Goal: Transaction & Acquisition: Subscribe to service/newsletter

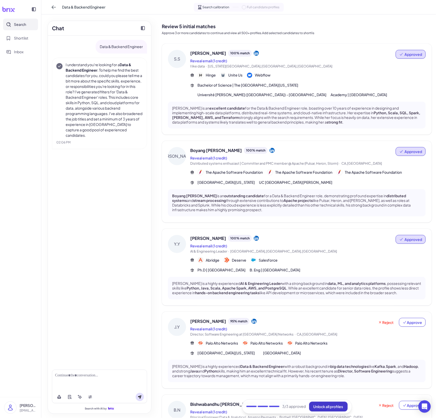
click at [320, 407] on span "Unlock all profiles" at bounding box center [329, 407] width 30 height 5
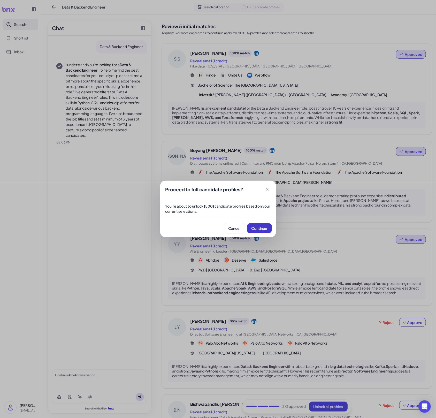
click at [267, 226] on button "Continue" at bounding box center [259, 228] width 25 height 10
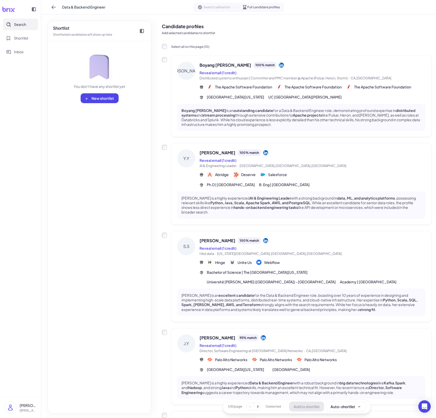
click at [308, 104] on div "Boyang [PERSON_NAME] is an outstanding candidate for a Data & Backend Engineer …" at bounding box center [301, 117] width 249 height 27
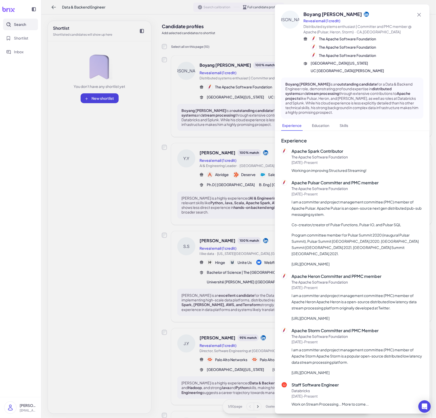
click at [216, 188] on div at bounding box center [218, 209] width 436 height 418
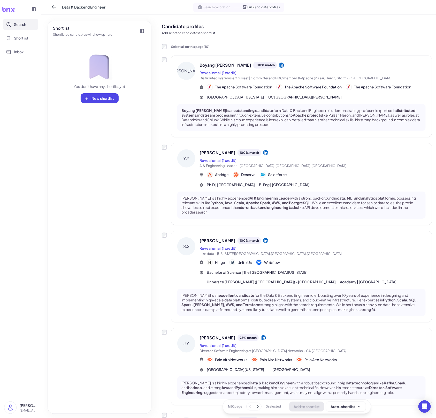
click at [224, 194] on div "[PERSON_NAME] is a highly experienced AI & Engineering Leader with a strong bac…" at bounding box center [301, 205] width 249 height 27
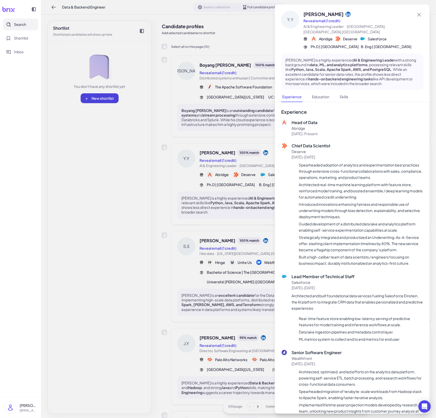
click at [214, 204] on div at bounding box center [218, 209] width 436 height 418
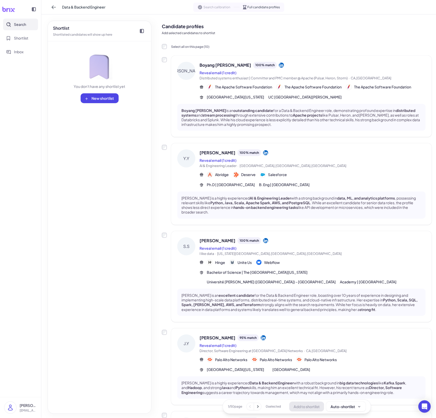
click at [230, 201] on strong "Python, Java, Scala, Apache Spark, AWS, and PostgreSQL" at bounding box center [261, 202] width 100 height 5
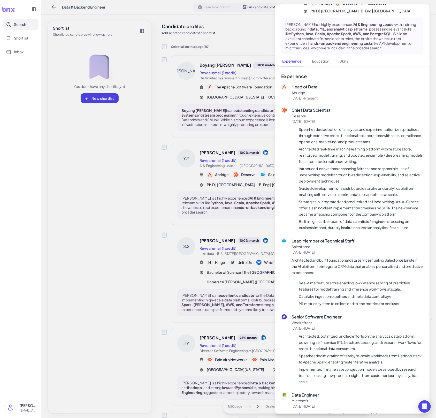
scroll to position [46, 0]
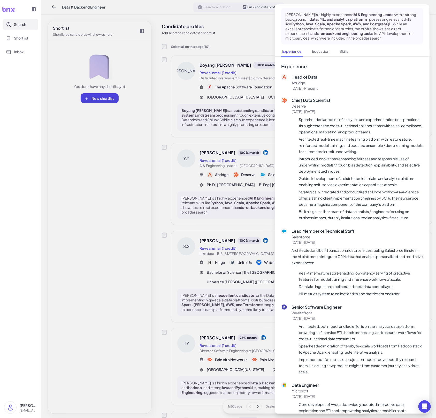
click at [228, 228] on div at bounding box center [218, 209] width 436 height 418
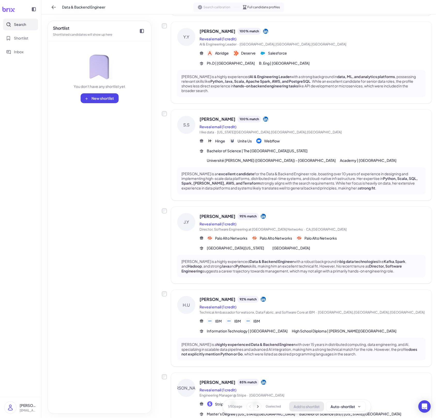
scroll to position [185, 0]
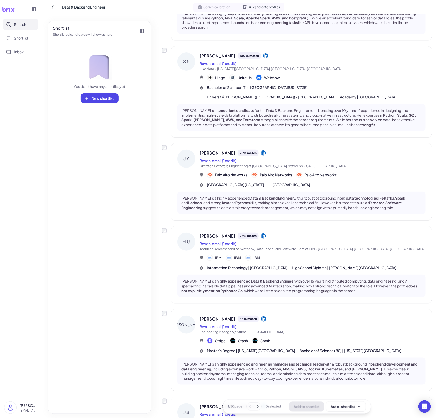
click at [253, 316] on div "85 % match" at bounding box center [248, 319] width 21 height 7
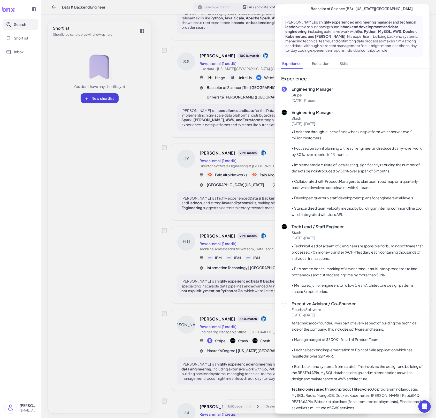
scroll to position [79, 0]
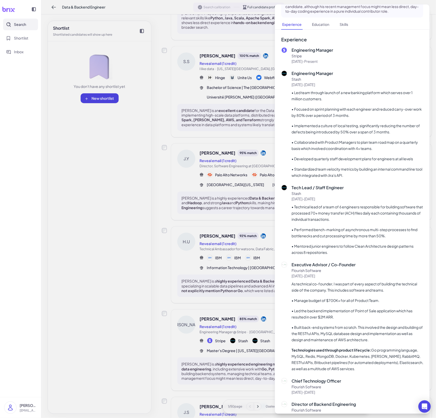
click at [211, 310] on div at bounding box center [218, 209] width 436 height 418
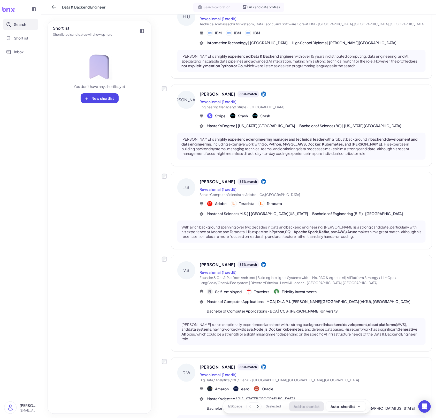
scroll to position [471, 0]
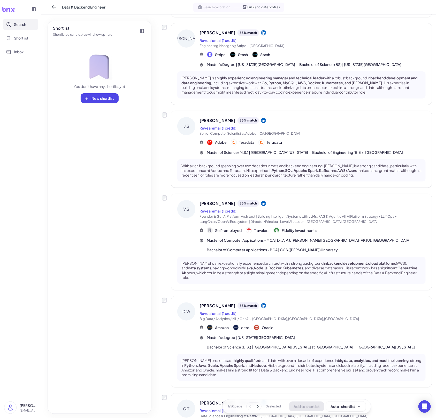
click at [258, 329] on div "[PERSON_NAME] 85 % match Reveal email (1 credit) Big Data / Analytics / ML / [P…" at bounding box center [313, 327] width 226 height 48
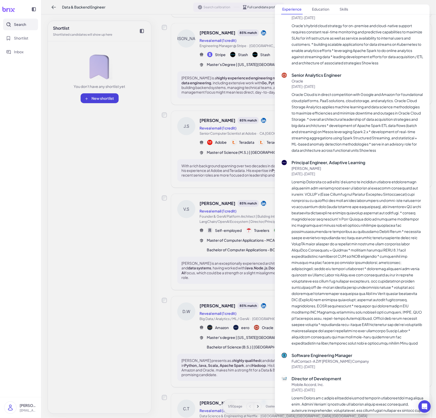
scroll to position [285, 0]
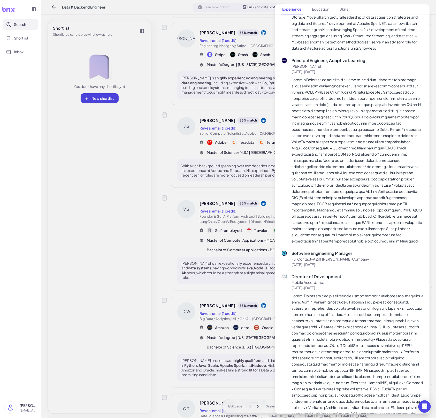
click at [244, 308] on div at bounding box center [218, 209] width 436 height 418
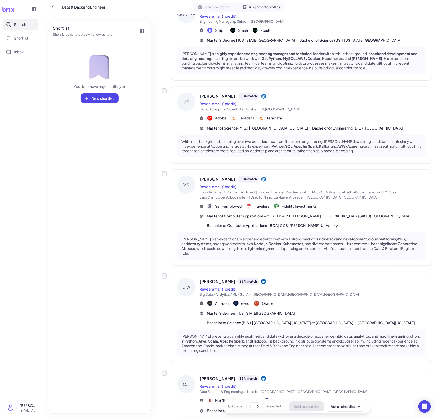
scroll to position [543, 0]
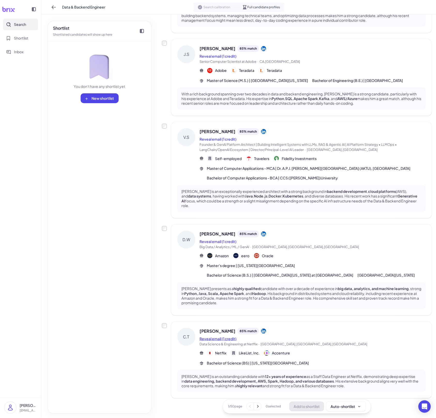
click at [231, 336] on button "Reveal email (1 credit)" at bounding box center [218, 338] width 37 height 5
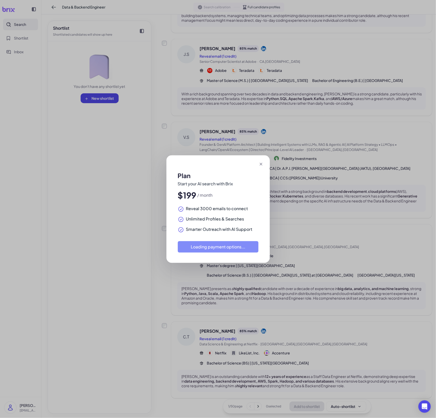
click at [245, 334] on div "Plan Start your AI search with Brix $199 / month Reveal 3000 emails to connect …" at bounding box center [218, 209] width 436 height 418
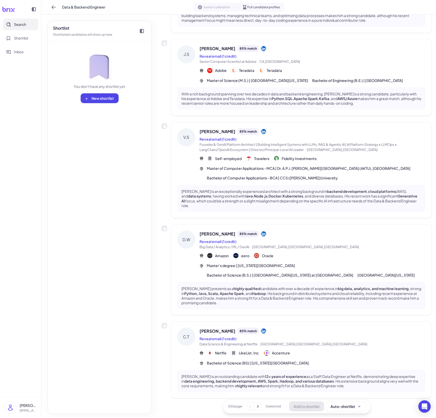
click at [252, 336] on div "Reveal email (1 credit)" at bounding box center [313, 339] width 226 height 6
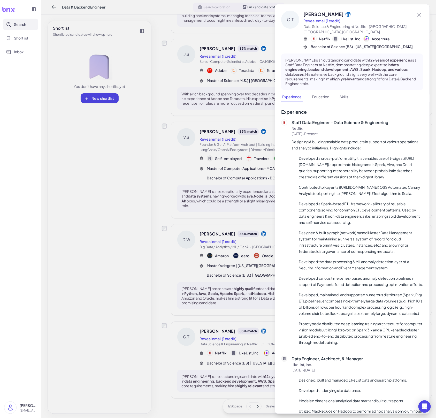
click at [239, 332] on div at bounding box center [218, 209] width 436 height 418
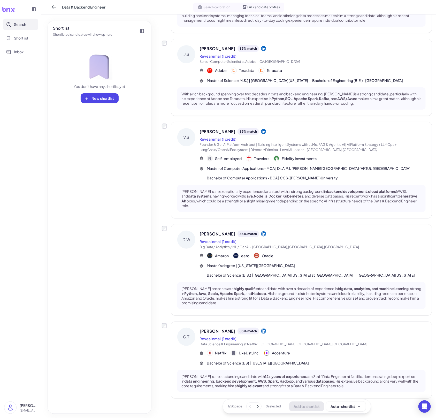
click at [257, 406] on icon at bounding box center [257, 406] width 5 height 5
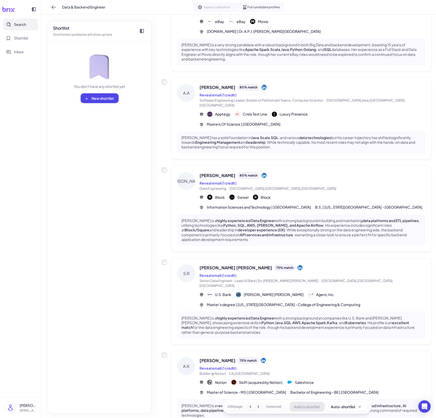
scroll to position [514, 0]
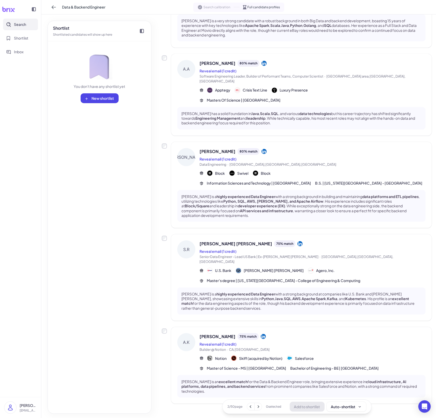
click at [296, 361] on div "A.K [PERSON_NAME] 75 % match Reveal email (1 credit) Builder @ Notion · CA,[GEO…" at bounding box center [301, 365] width 261 height 77
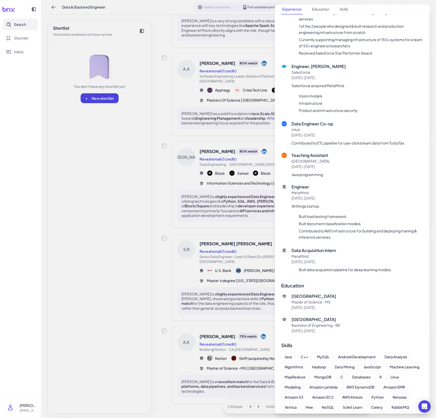
scroll to position [675, 0]
click at [238, 215] on div at bounding box center [218, 209] width 436 height 418
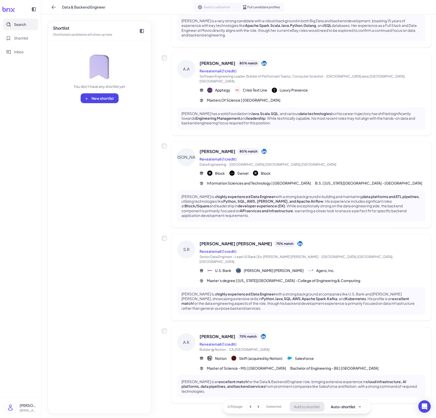
click at [261, 407] on button at bounding box center [258, 406] width 7 height 7
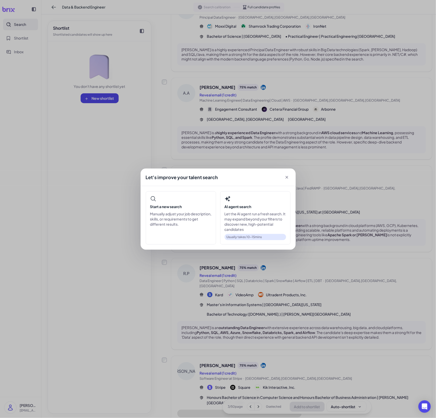
scroll to position [514, 0]
click at [280, 333] on div "Let's improve your talent search Start a new search Manually adjust your job de…" at bounding box center [218, 209] width 436 height 418
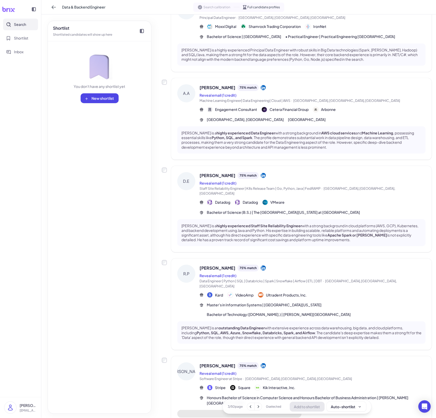
click at [274, 363] on div "[PERSON_NAME] 75 % match Reveal email (1 credit) Software Engineer at Stripe · …" at bounding box center [313, 372] width 226 height 19
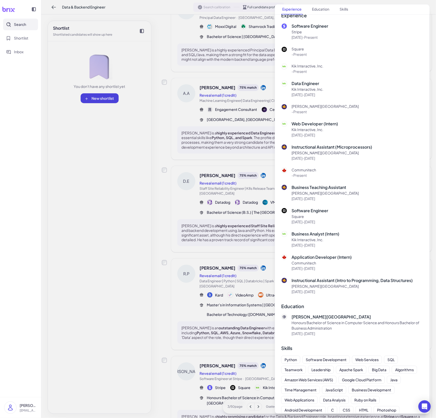
scroll to position [104, 0]
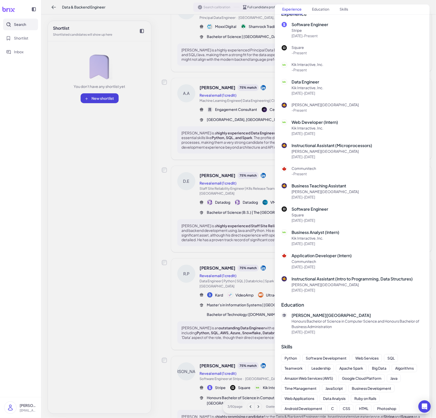
click at [220, 321] on div at bounding box center [218, 209] width 436 height 418
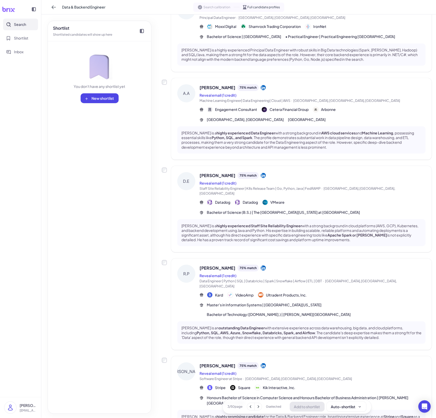
click at [323, 265] on div "[PERSON_NAME] 75 % match Reveal email (1 credit) Data Engineer | Python | SQL |…" at bounding box center [313, 277] width 226 height 24
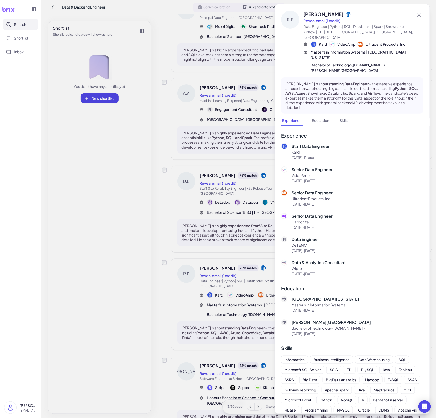
scroll to position [64, 0]
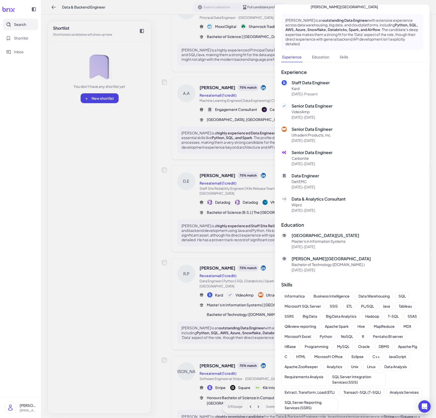
click at [247, 220] on div at bounding box center [218, 209] width 436 height 418
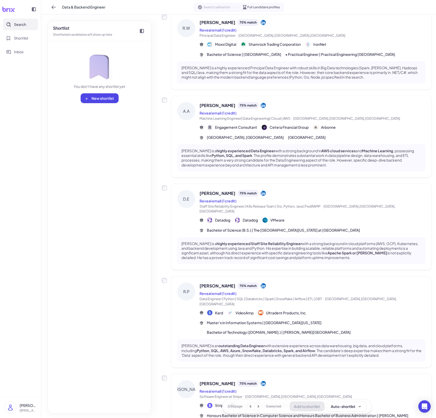
scroll to position [455, 0]
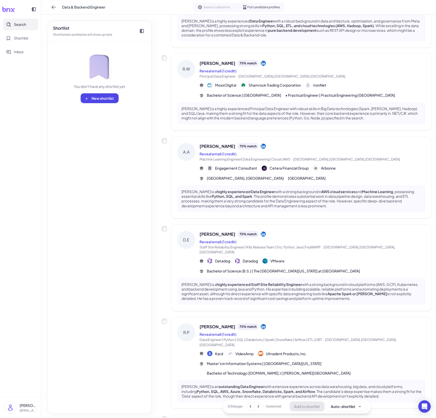
click at [309, 231] on div "[PERSON_NAME] 75 % match Reveal email (1 credit) Staff Site Reliability Enginee…" at bounding box center [313, 243] width 226 height 24
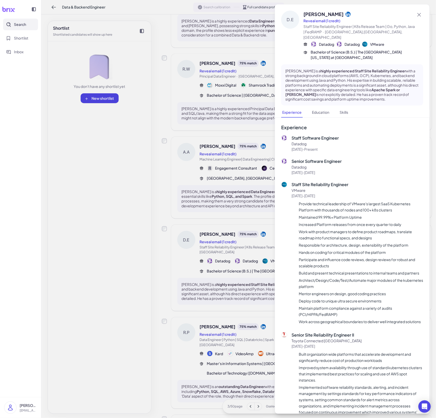
click at [257, 221] on div at bounding box center [218, 209] width 436 height 418
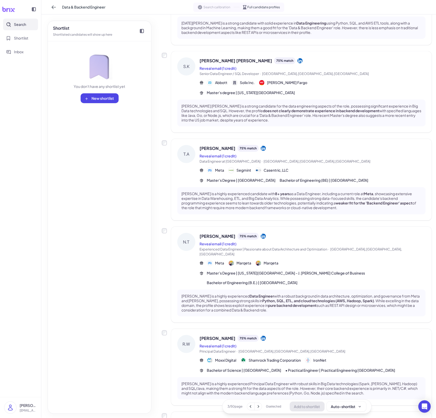
scroll to position [0, 0]
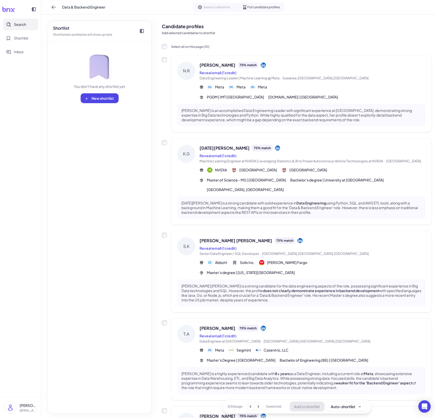
click at [316, 149] on div "[DATE][PERSON_NAME] 75 % match" at bounding box center [313, 148] width 226 height 7
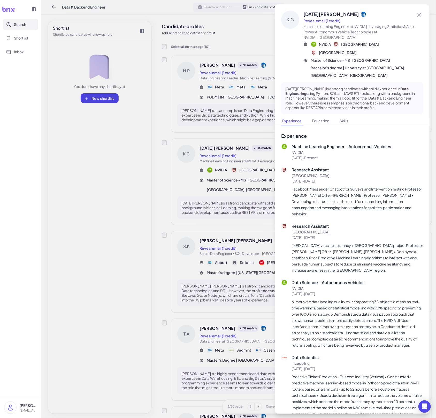
click at [232, 173] on div at bounding box center [218, 209] width 436 height 418
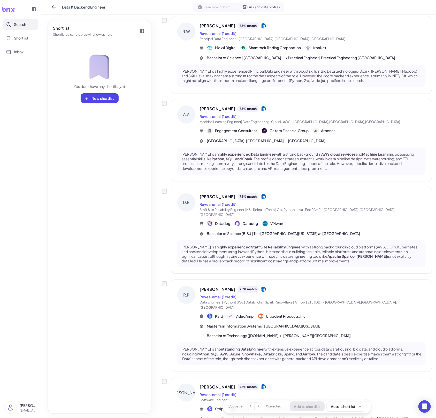
scroll to position [528, 0]
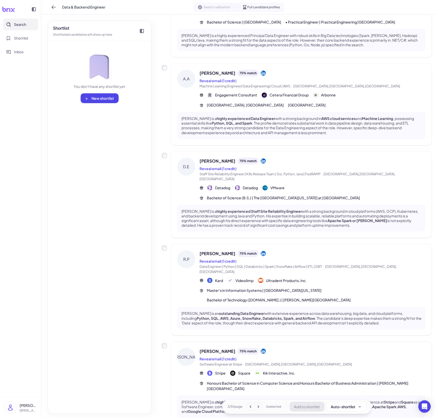
click at [258, 407] on icon at bounding box center [258, 406] width 5 height 5
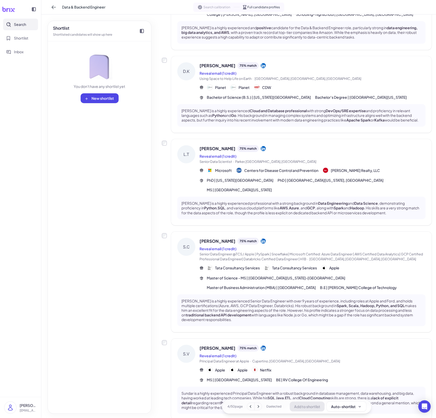
scroll to position [0, 0]
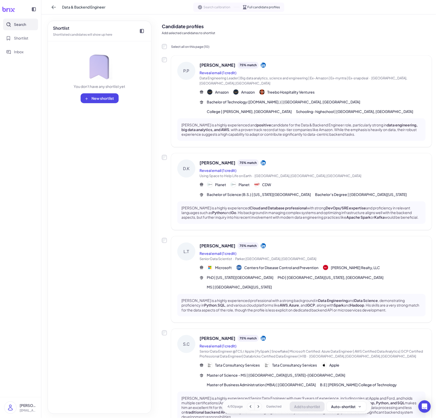
click at [289, 70] on div "Reveal email (1 credit)" at bounding box center [313, 73] width 226 height 6
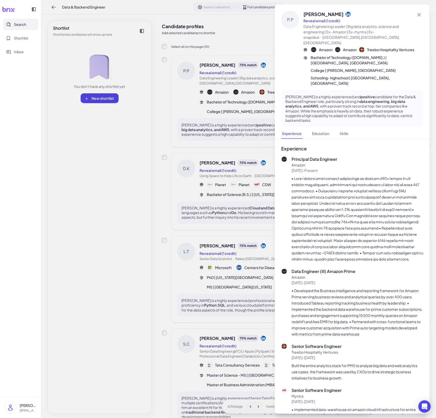
click at [233, 126] on div at bounding box center [218, 209] width 436 height 418
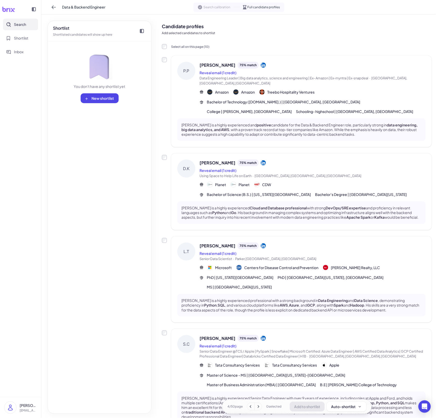
click at [289, 194] on div "[PERSON_NAME] 75 % match Reveal email (1 credit) Using Space to Help Life on Ea…" at bounding box center [301, 191] width 261 height 77
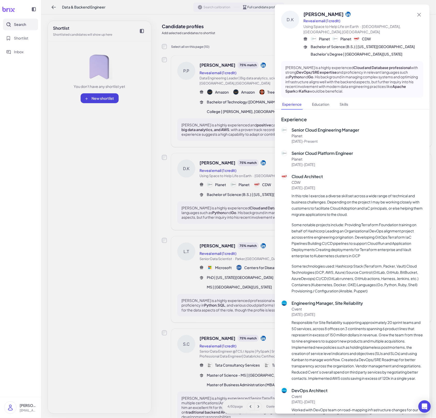
click at [246, 219] on div at bounding box center [218, 209] width 436 height 418
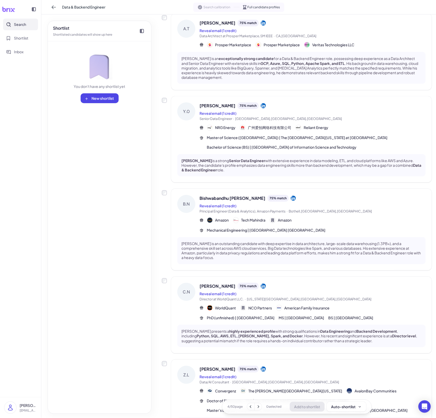
scroll to position [552, 0]
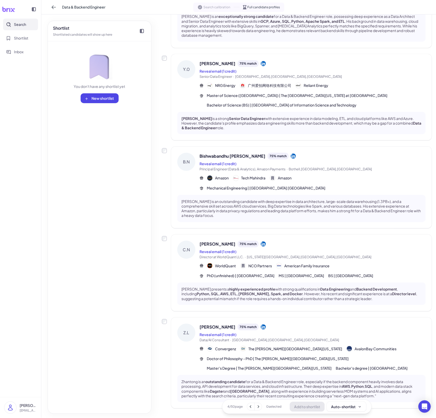
click at [286, 249] on div "Reveal email (1 credit)" at bounding box center [313, 252] width 226 height 6
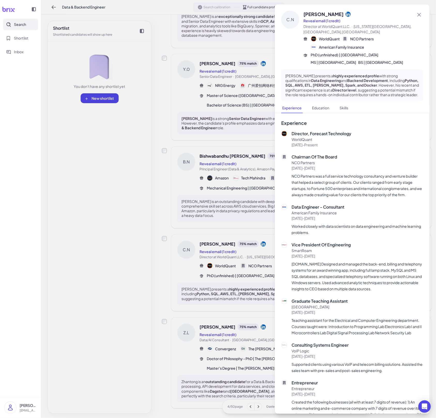
click at [246, 247] on div at bounding box center [218, 209] width 436 height 418
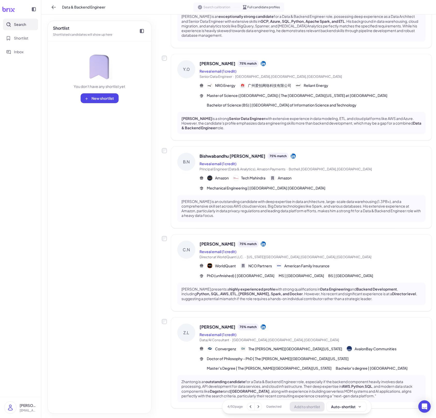
click at [230, 375] on div "Zhantong is an outstanding candidate for a Data & Backend Engineer role, especi…" at bounding box center [301, 388] width 249 height 27
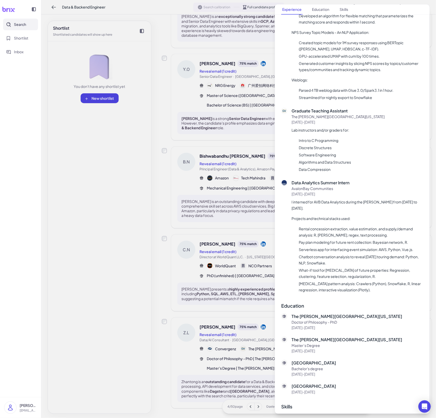
scroll to position [443, 0]
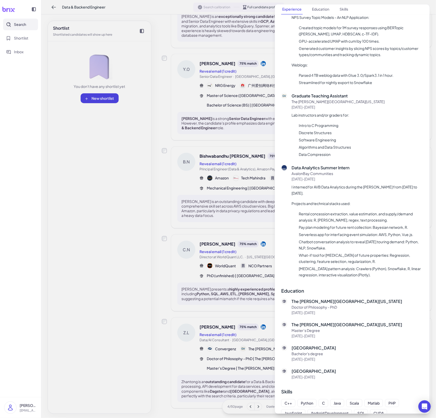
click at [226, 356] on div at bounding box center [218, 209] width 436 height 418
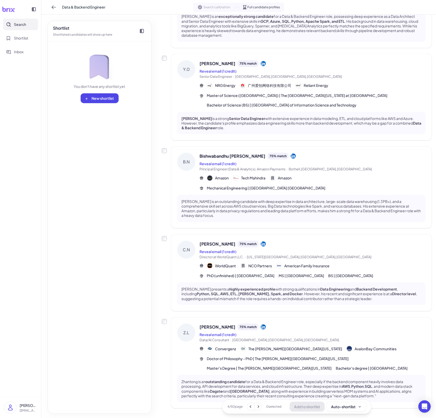
click at [260, 408] on icon at bounding box center [258, 406] width 5 height 5
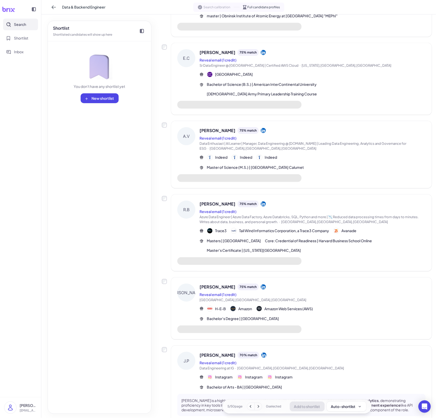
click at [301, 352] on div "[PERSON_NAME] 70 % match Reveal email (1 credit) Data Engineering at IG · [GEOG…" at bounding box center [313, 371] width 226 height 38
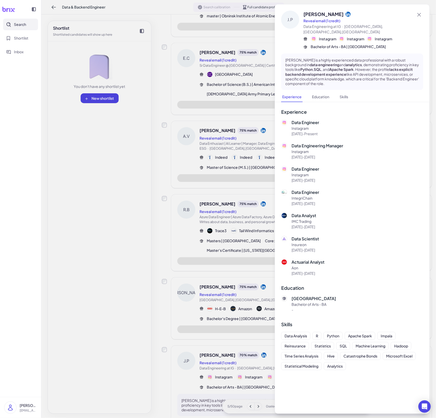
click at [247, 341] on div at bounding box center [218, 209] width 436 height 418
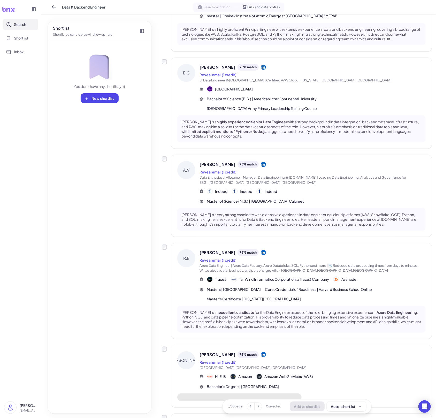
click at [258, 408] on icon at bounding box center [258, 406] width 5 height 5
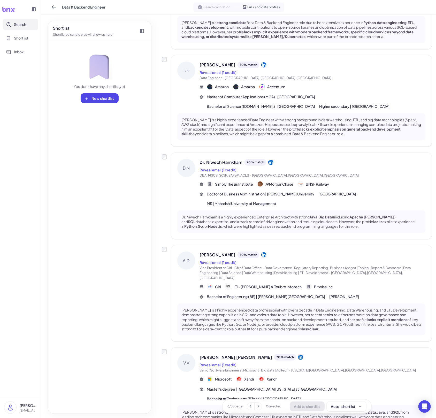
scroll to position [543, 0]
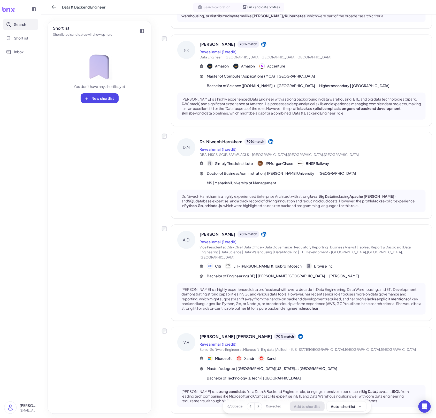
click at [305, 355] on div "[PERSON_NAME] [PERSON_NAME] 70 % match Reveal email (1 credit) Senior Software …" at bounding box center [313, 357] width 226 height 48
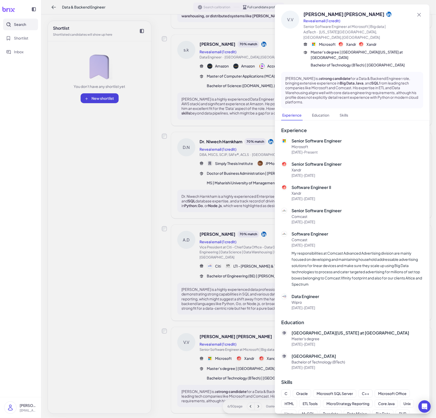
click at [251, 356] on div at bounding box center [218, 209] width 436 height 418
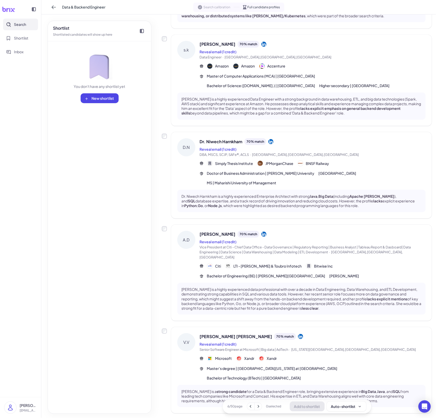
click at [259, 409] on icon at bounding box center [258, 406] width 5 height 5
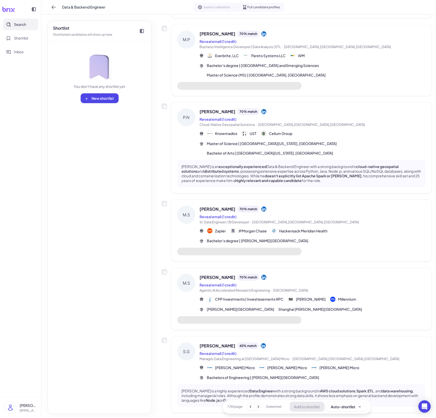
click at [301, 350] on div "Reveal email (1 credit)" at bounding box center [313, 353] width 226 height 6
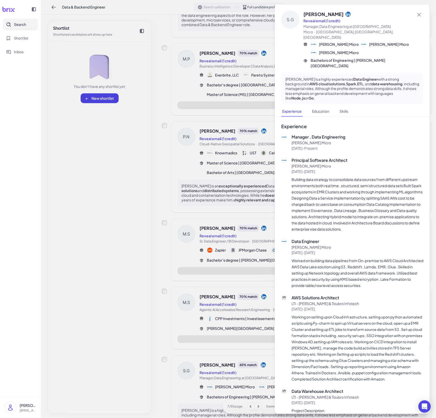
click at [261, 299] on div at bounding box center [218, 209] width 436 height 418
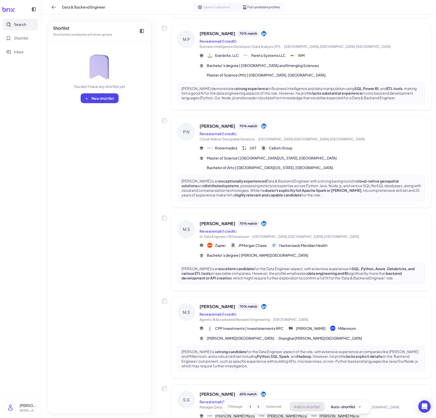
scroll to position [528, 0]
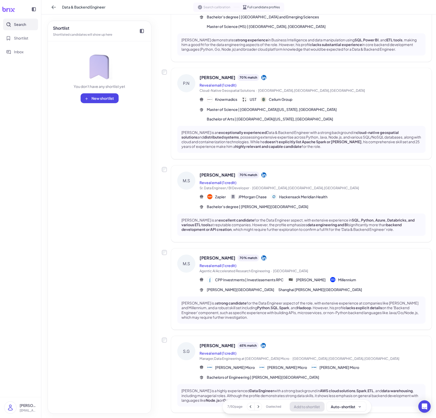
click at [259, 407] on icon at bounding box center [258, 406] width 5 height 5
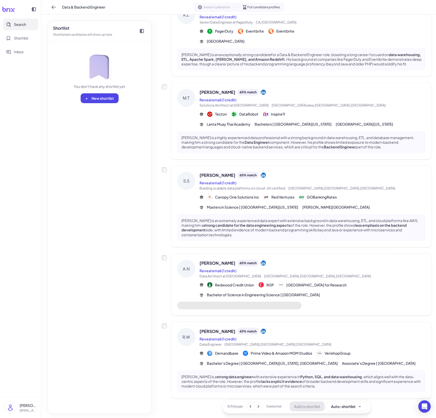
click at [88, 324] on div "Shortlist Shortlisted candidates will show up here You don't have any shortlist…" at bounding box center [100, 217] width 104 height 393
click at [296, 336] on div "R.W [PERSON_NAME] 65 % match Reveal email (1 credit) Data Engineer · [GEOGRAPHI…" at bounding box center [301, 360] width 261 height 77
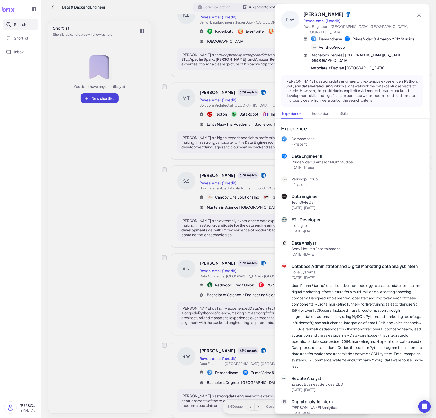
click at [264, 319] on div at bounding box center [218, 209] width 436 height 418
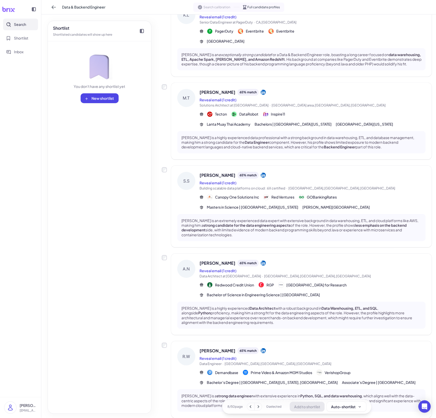
click at [320, 282] on div "[GEOGRAPHIC_DATA] for Research" at bounding box center [312, 285] width 69 height 6
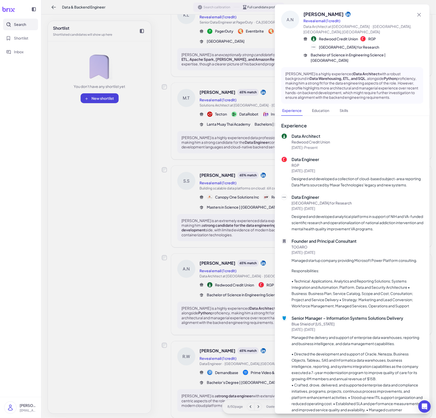
click at [257, 177] on div at bounding box center [218, 209] width 436 height 418
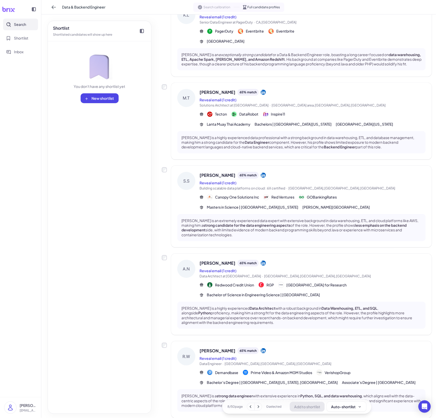
click at [257, 180] on div "Reveal email (1 credit)" at bounding box center [313, 183] width 226 height 6
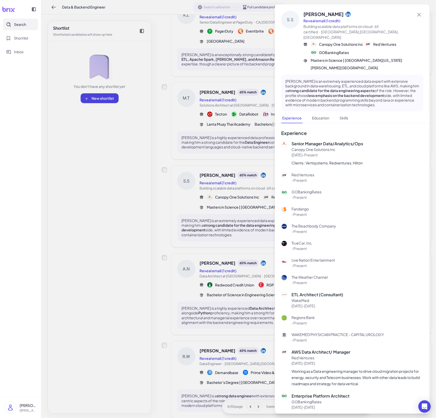
click at [253, 177] on div at bounding box center [218, 209] width 436 height 418
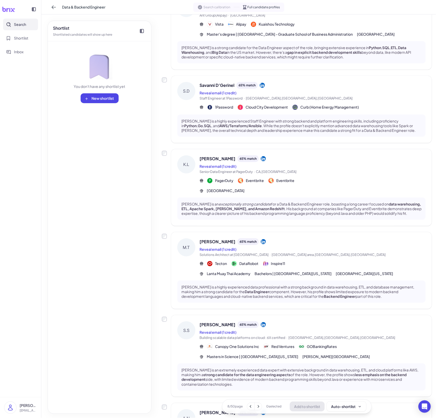
scroll to position [233, 0]
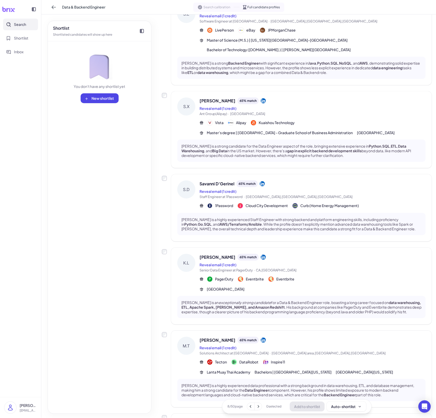
click at [267, 151] on p "[PERSON_NAME] is a strong candidate for the Data Engineer aspect of the role, b…" at bounding box center [302, 151] width 240 height 14
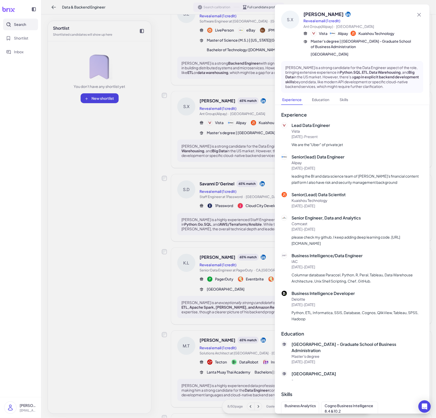
click at [248, 154] on div at bounding box center [218, 209] width 436 height 418
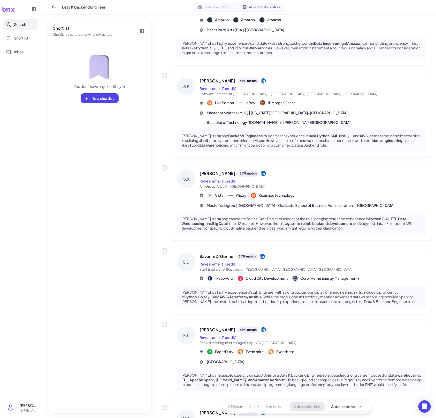
scroll to position [0, 0]
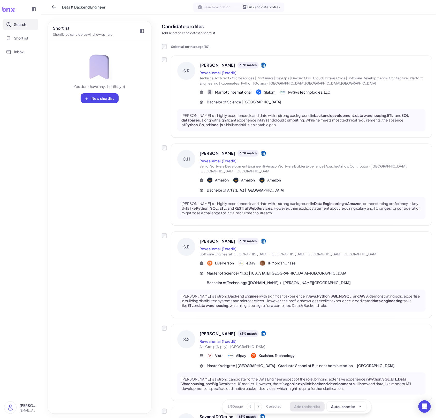
click at [300, 122] on strong "cloud computing" at bounding box center [289, 120] width 30 height 5
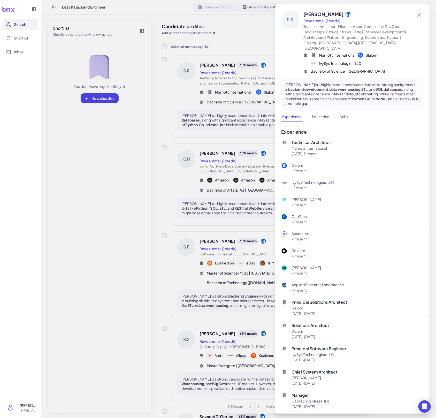
click at [243, 148] on div at bounding box center [218, 209] width 436 height 418
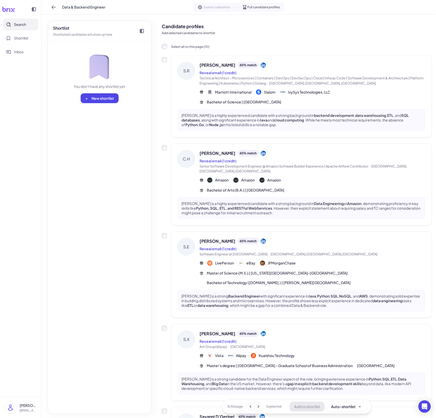
click at [324, 76] on span "Technical Architect - Microservices | Containers | DevOps | DevSecOps | Cloud |…" at bounding box center [312, 80] width 224 height 9
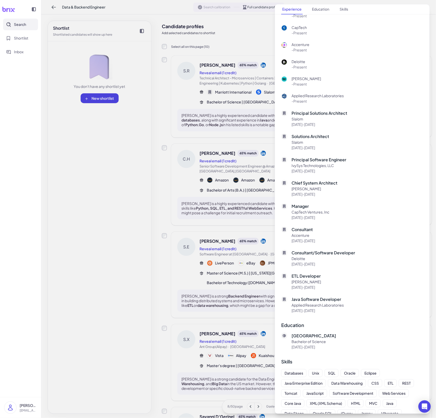
scroll to position [255, 0]
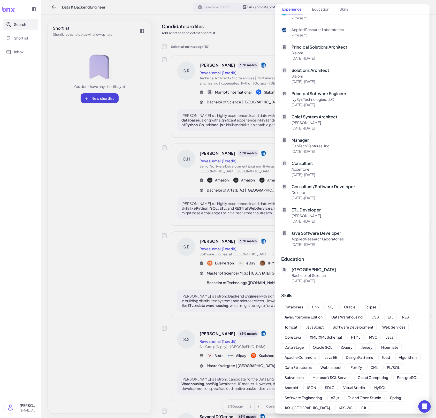
click at [238, 201] on div at bounding box center [218, 209] width 436 height 418
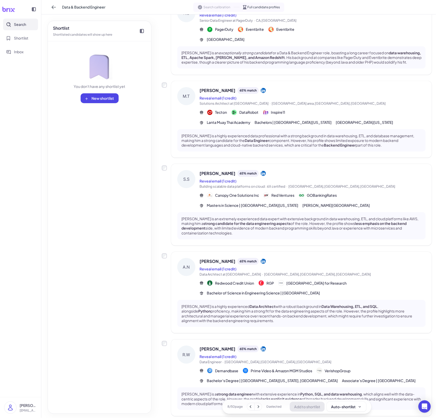
scroll to position [500, 0]
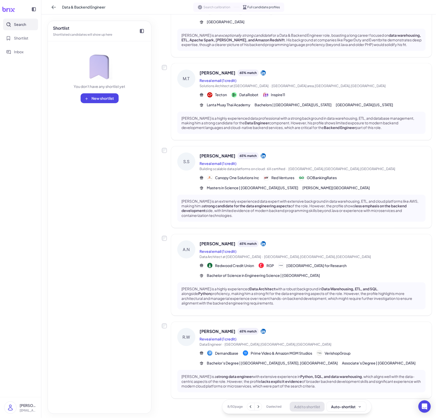
click at [258, 409] on icon at bounding box center [258, 406] width 5 height 5
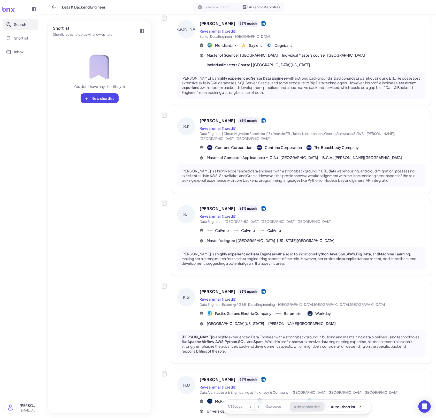
scroll to position [538, 0]
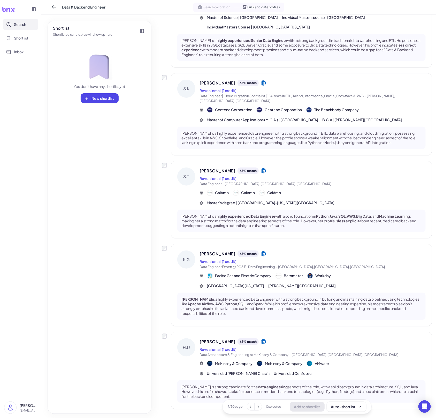
click at [307, 346] on div "Reveal email (1 credit)" at bounding box center [313, 349] width 226 height 6
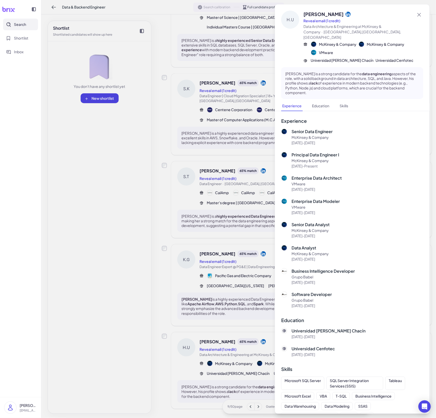
click at [244, 324] on div at bounding box center [218, 209] width 436 height 418
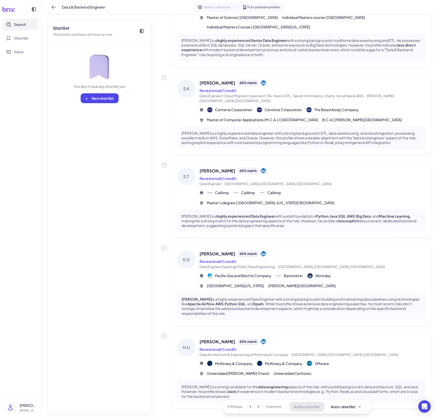
click at [258, 406] on icon at bounding box center [258, 406] width 5 height 5
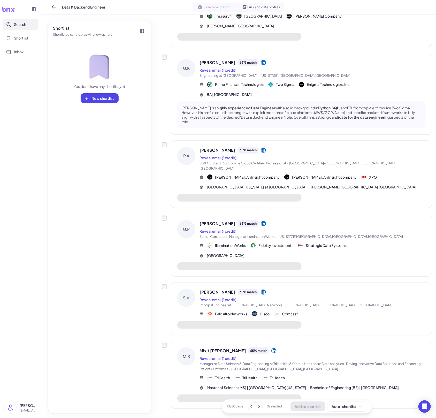
click at [259, 406] on icon at bounding box center [260, 407] width 2 height 3
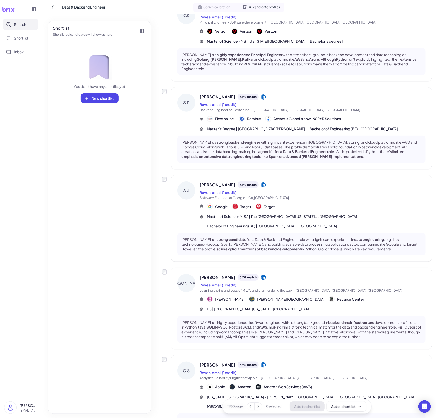
scroll to position [529, 0]
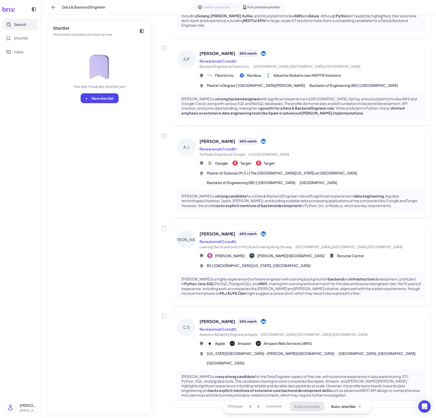
click at [298, 319] on div "[PERSON_NAME] 65 % match" at bounding box center [313, 321] width 226 height 7
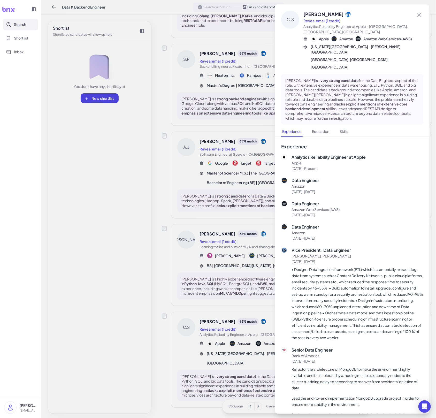
click at [258, 319] on div at bounding box center [218, 209] width 436 height 418
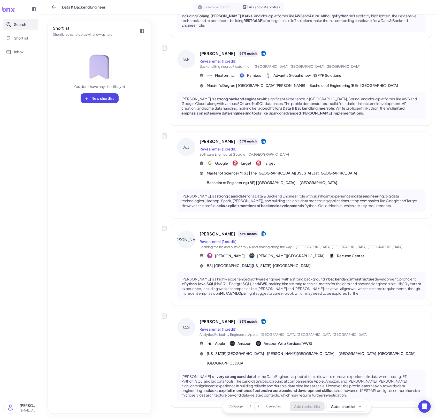
click at [258, 404] on icon at bounding box center [258, 406] width 5 height 5
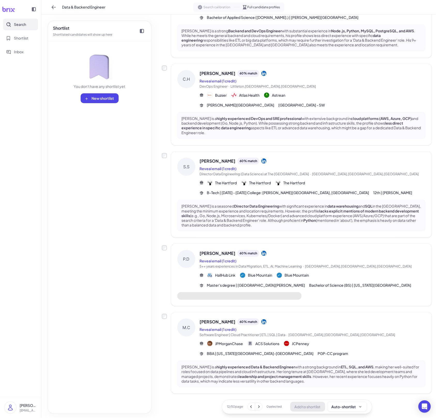
scroll to position [470, 0]
click at [289, 330] on div "Reveal email (1 credit)" at bounding box center [313, 330] width 226 height 6
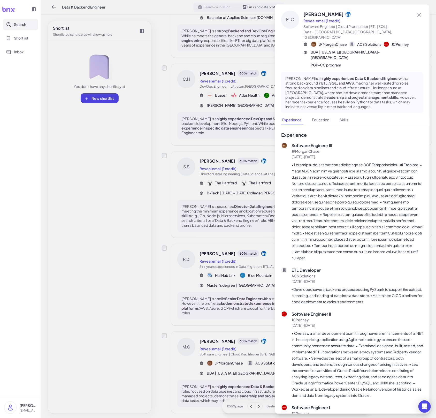
scroll to position [528, 0]
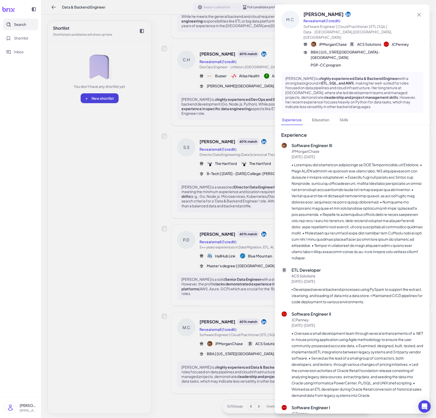
click at [264, 329] on div at bounding box center [218, 209] width 436 height 418
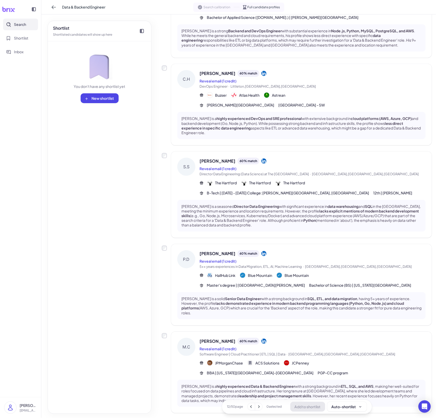
click at [303, 253] on div "[PERSON_NAME] 60 % match" at bounding box center [313, 253] width 226 height 7
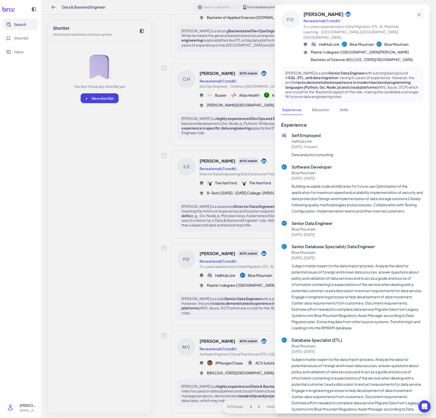
click at [267, 268] on div at bounding box center [218, 209] width 436 height 418
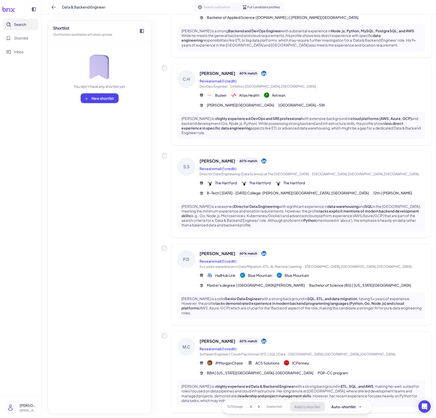
click at [324, 166] on div "Reveal email (1 credit)" at bounding box center [313, 169] width 226 height 6
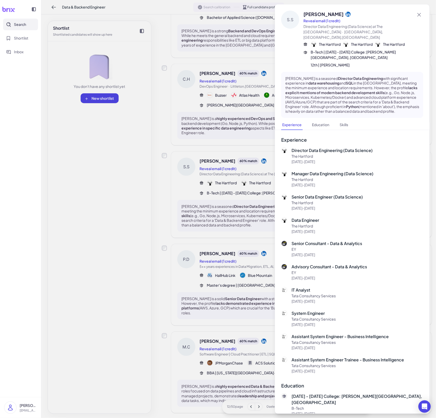
click at [255, 192] on div at bounding box center [218, 209] width 436 height 418
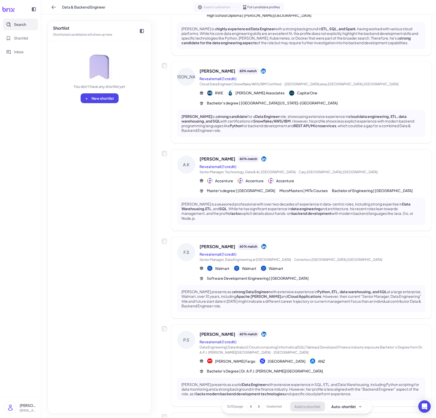
scroll to position [0, 0]
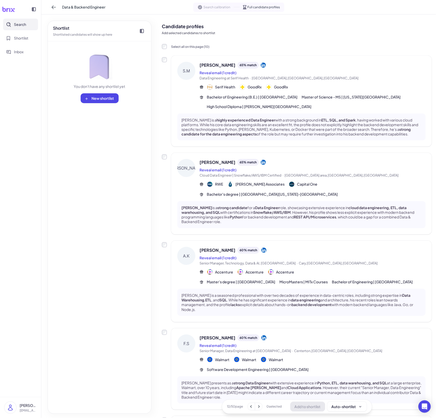
click at [298, 241] on div "[PERSON_NAME] 60 % match Reveal email (1 credit) Senior Manager, Technology, Da…" at bounding box center [301, 281] width 261 height 81
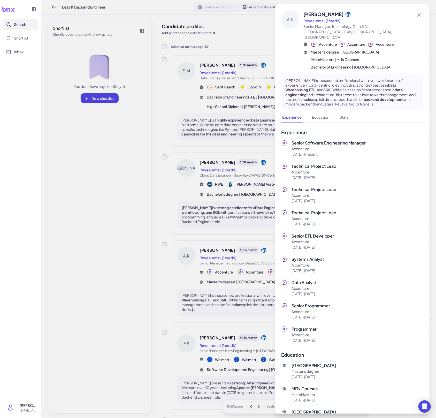
click at [260, 258] on div at bounding box center [218, 209] width 436 height 418
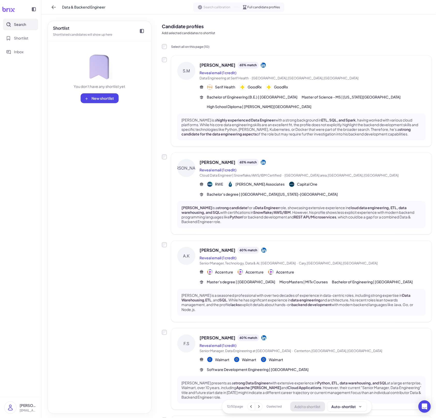
click at [261, 406] on icon at bounding box center [258, 406] width 5 height 5
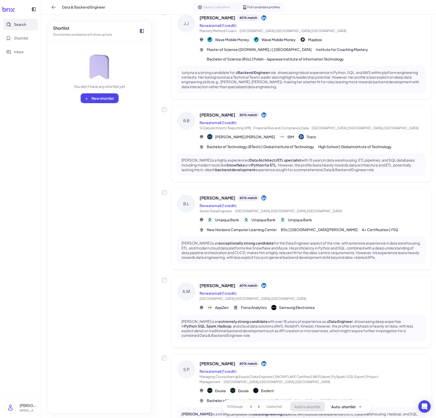
scroll to position [529, 0]
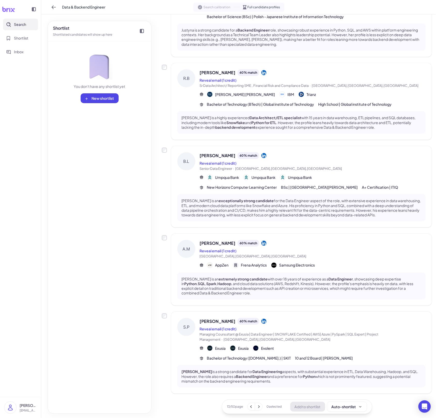
click at [305, 327] on div "Reveal email (1 credit)" at bounding box center [313, 329] width 226 height 6
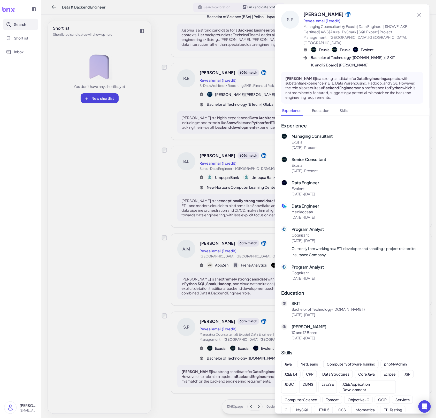
click at [265, 315] on div at bounding box center [218, 209] width 436 height 418
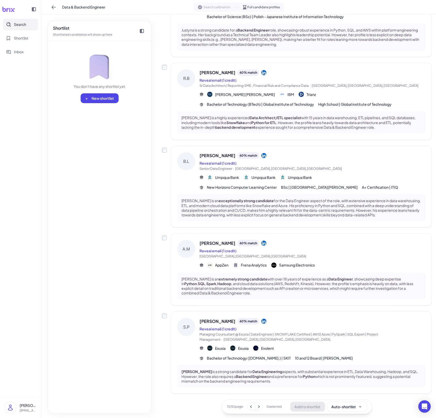
click at [310, 264] on span "Samsung Electronics" at bounding box center [297, 265] width 36 height 5
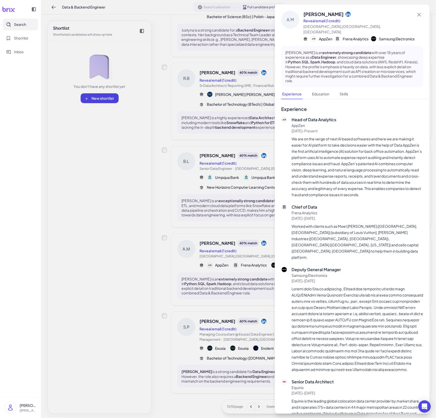
click at [255, 246] on div at bounding box center [218, 209] width 436 height 418
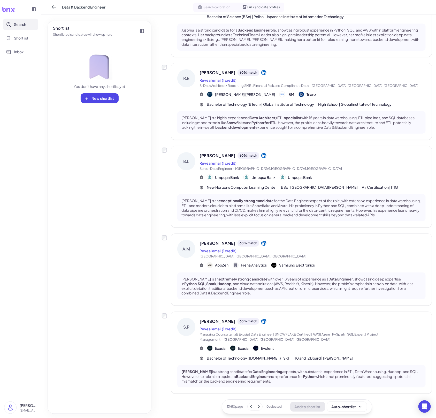
scroll to position [528, 0]
click at [317, 168] on span "Senior Data Engineer · [GEOGRAPHIC_DATA],[GEOGRAPHIC_DATA],[GEOGRAPHIC_DATA]" at bounding box center [313, 169] width 226 height 5
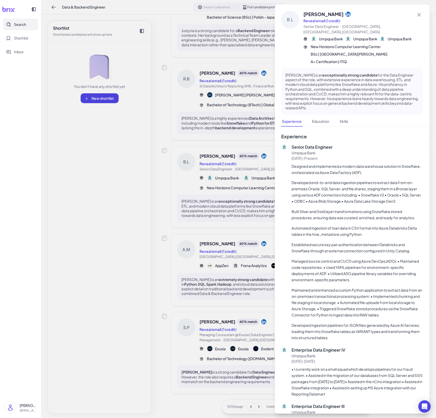
click at [252, 166] on div at bounding box center [218, 209] width 436 height 418
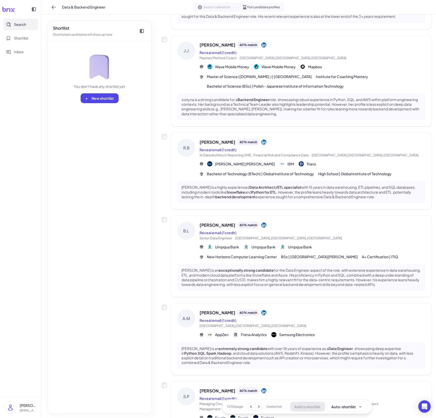
scroll to position [401, 0]
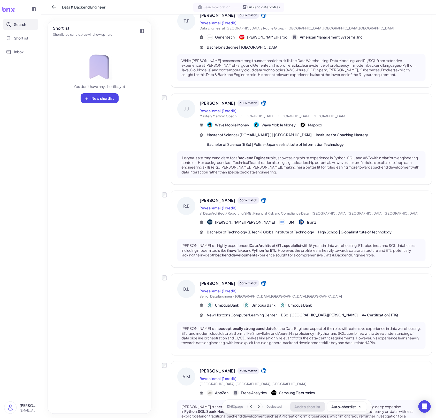
click at [272, 204] on div "[PERSON_NAME] 60 % match Reveal email (1 credit) Sr Data Architect/ Reporting S…" at bounding box center [313, 206] width 226 height 19
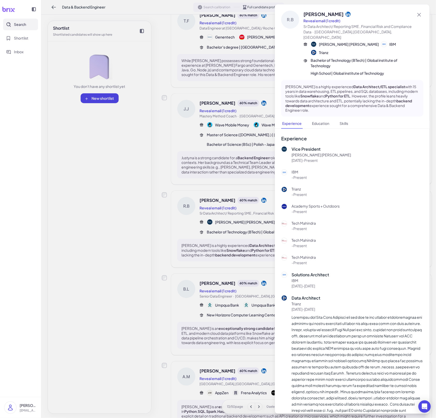
click at [251, 208] on div at bounding box center [218, 209] width 436 height 418
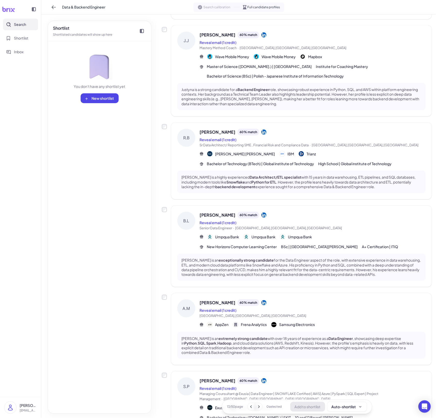
scroll to position [493, 0]
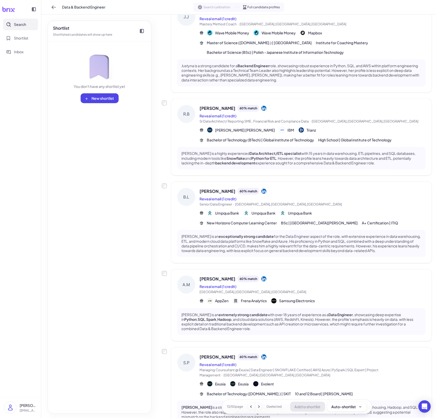
click at [258, 407] on icon at bounding box center [258, 406] width 5 height 5
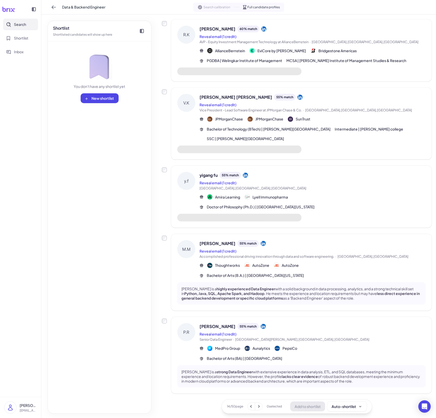
click at [258, 407] on icon at bounding box center [258, 406] width 5 height 5
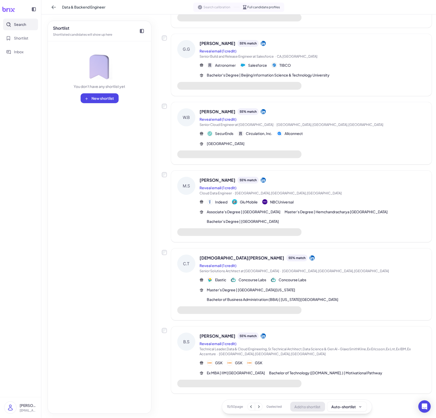
click at [306, 300] on span "Bachelor of Business Administration (BBA) | [US_STATE][GEOGRAPHIC_DATA]" at bounding box center [273, 299] width 132 height 5
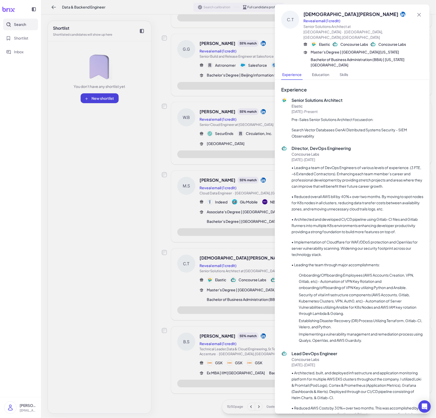
scroll to position [441, 0]
click at [238, 276] on div at bounding box center [218, 209] width 436 height 418
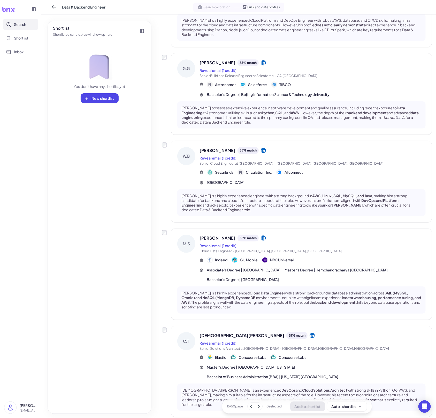
click at [23, 29] on button "Search" at bounding box center [20, 25] width 35 height 12
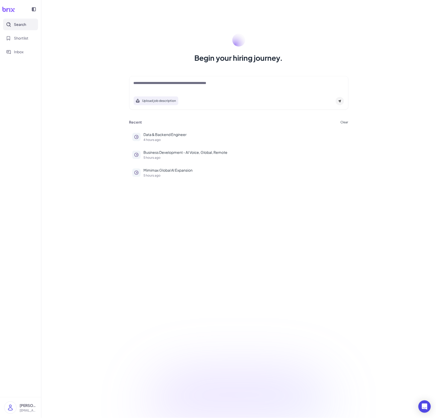
click at [160, 85] on textarea at bounding box center [239, 83] width 211 height 6
paste textarea "**********"
click at [137, 85] on textarea "**********" at bounding box center [239, 83] width 211 height 6
type textarea "**********"
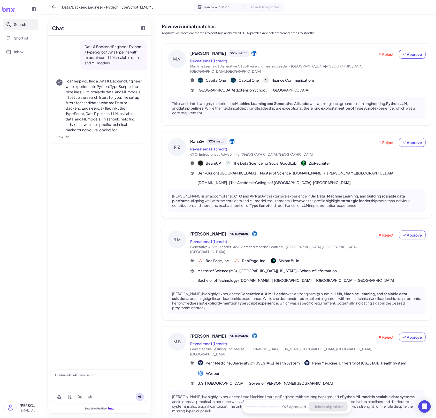
click at [94, 395] on div at bounding box center [99, 397] width 95 height 12
click at [94, 396] on button at bounding box center [90, 397] width 8 height 8
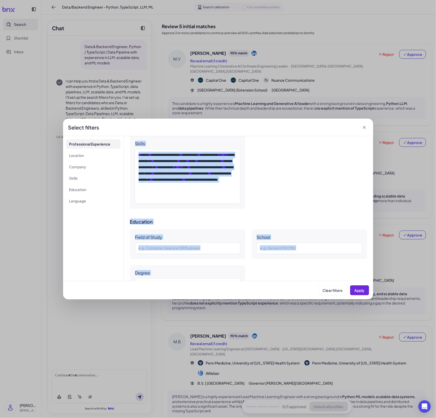
scroll to position [426, 0]
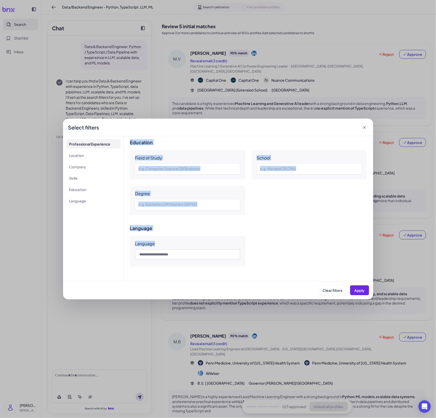
drag, startPoint x: 134, startPoint y: 159, endPoint x: 280, endPoint y: 283, distance: 191.9
click at [280, 283] on div "**********" at bounding box center [218, 209] width 310 height 181
copy div "**********"
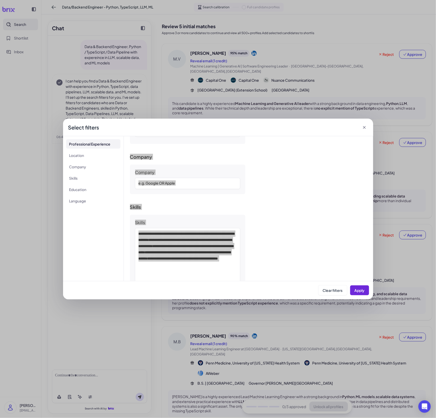
scroll to position [426, 0]
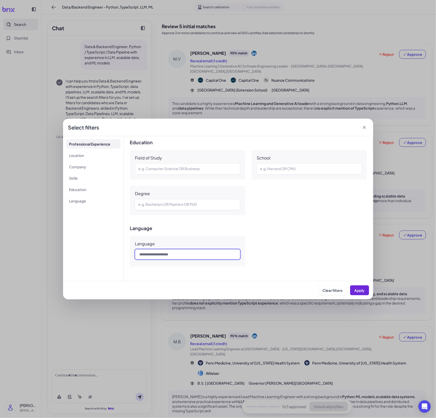
click at [174, 255] on input "text" at bounding box center [187, 255] width 105 height 10
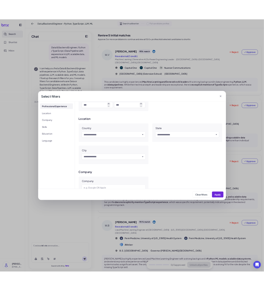
scroll to position [0, 0]
